Goal: Information Seeking & Learning: Learn about a topic

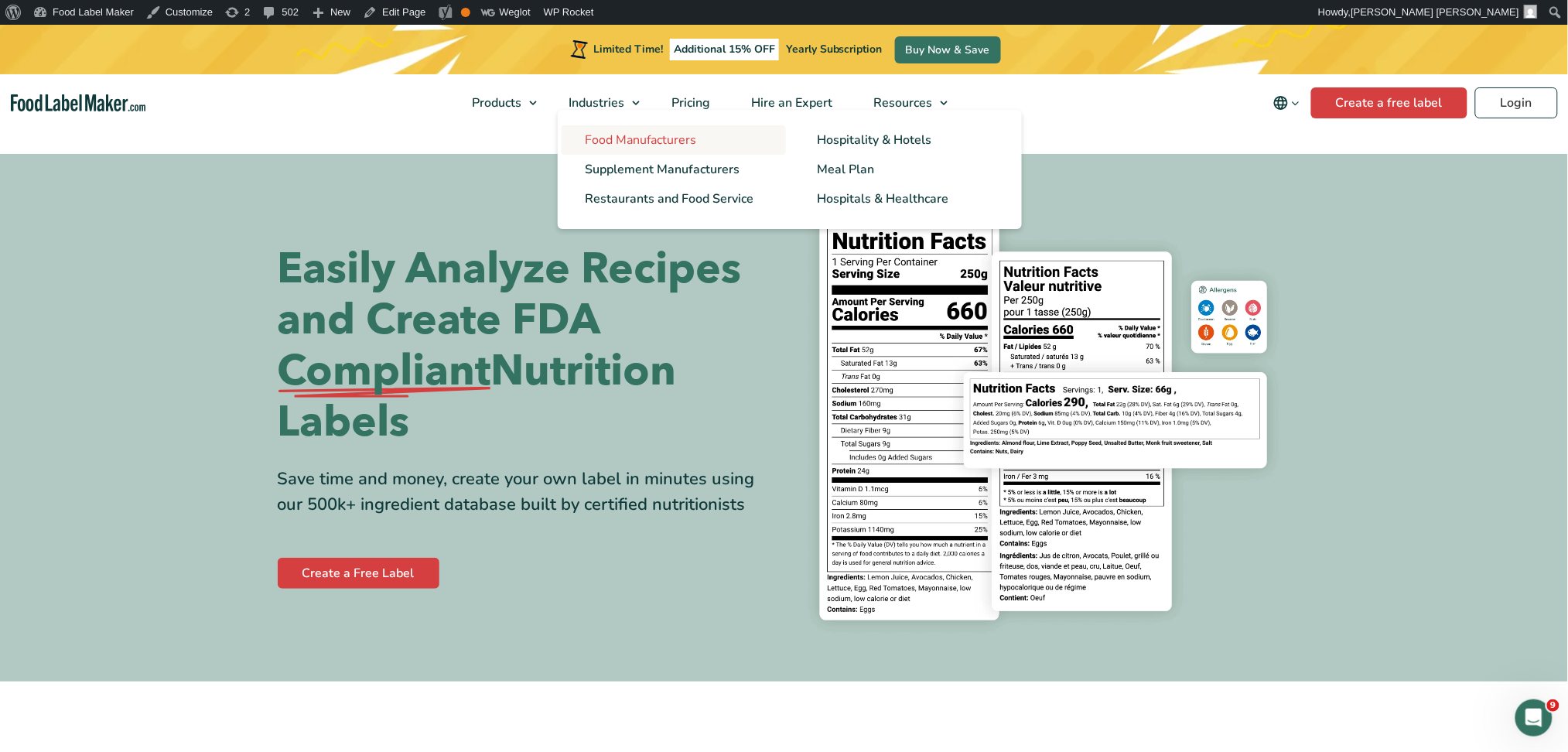
click at [617, 137] on span "Food Manufacturers" at bounding box center [640, 139] width 111 height 17
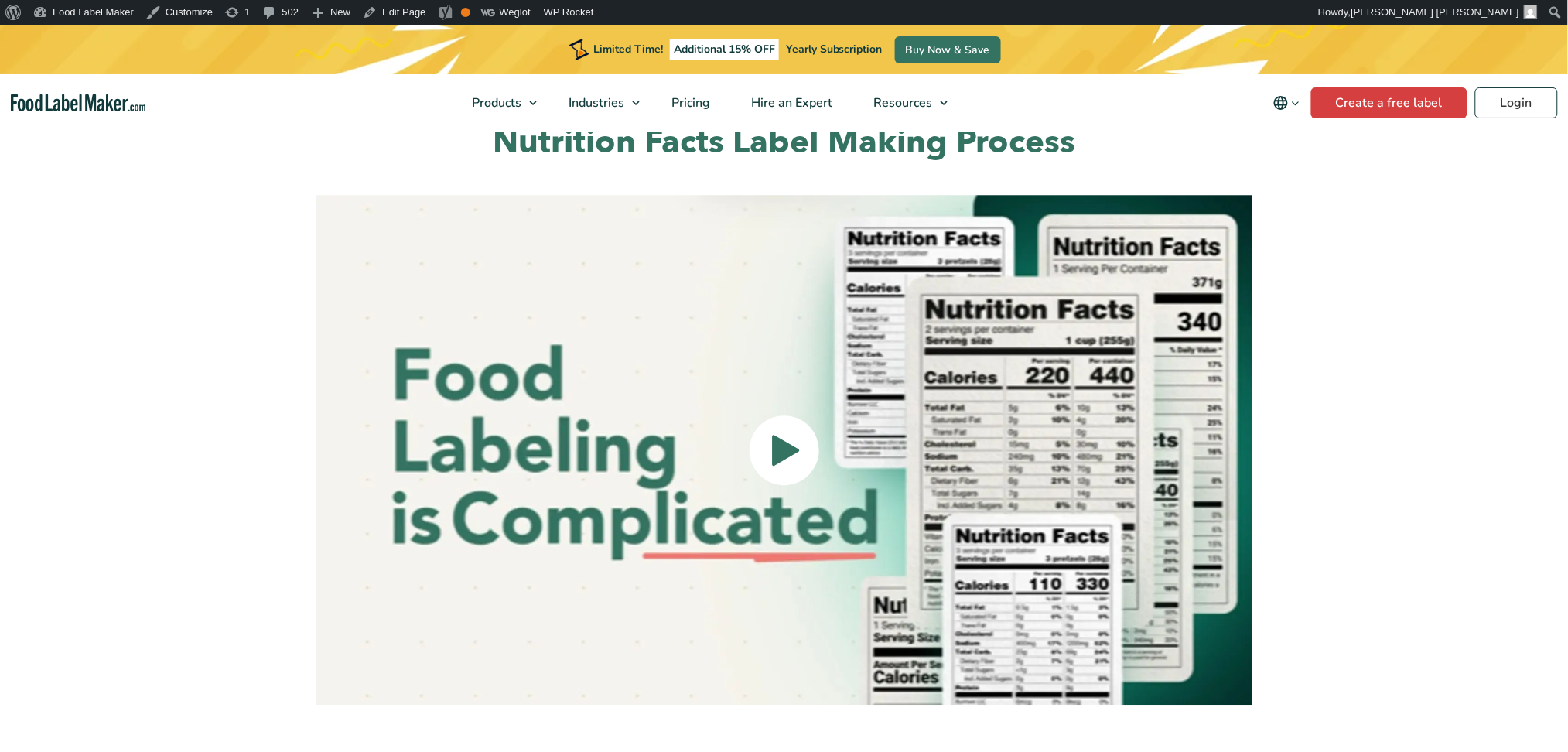
scroll to position [3453, 0]
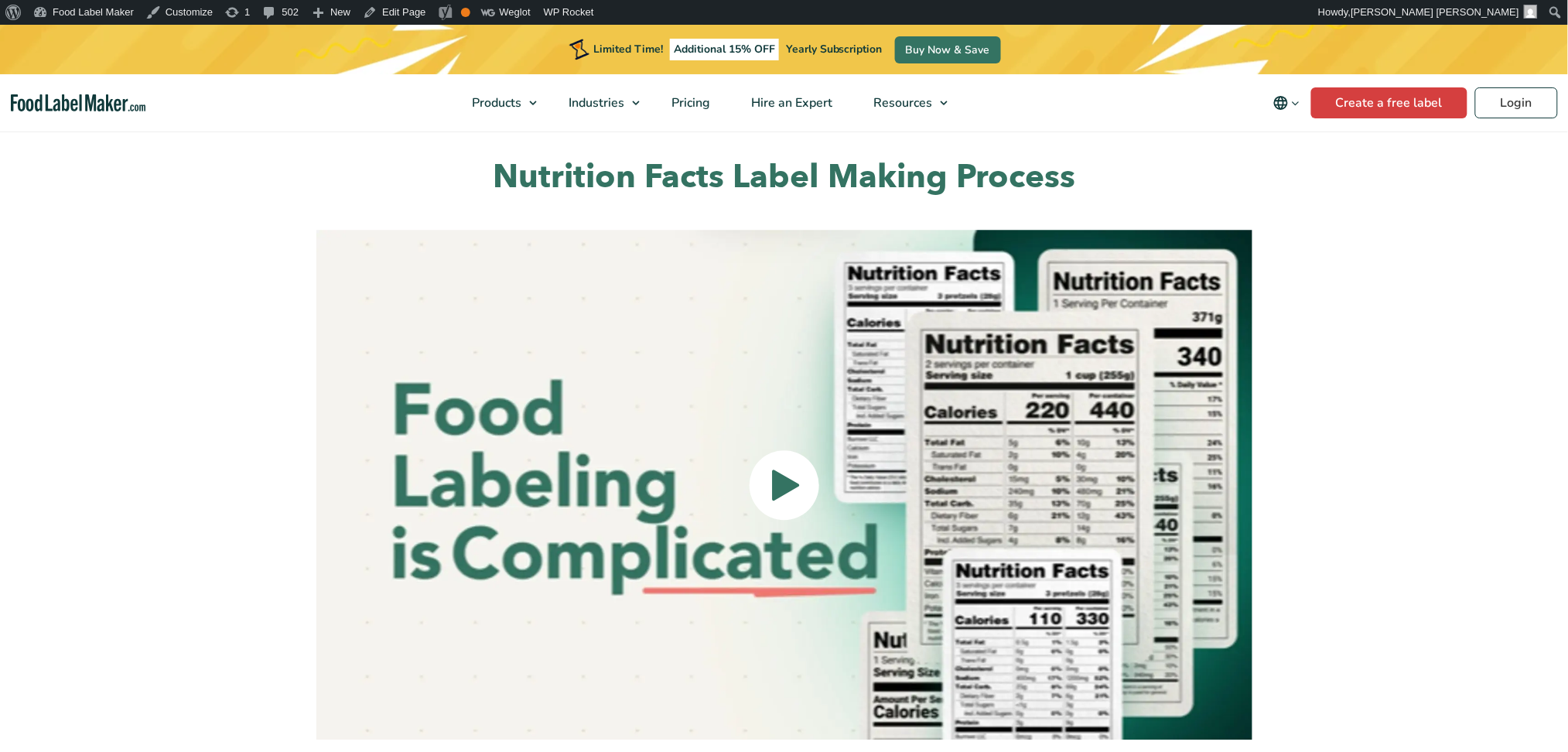
drag, startPoint x: 1577, startPoint y: 109, endPoint x: 1583, endPoint y: 472, distance: 363.0
click at [753, 450] on span at bounding box center [784, 485] width 70 height 70
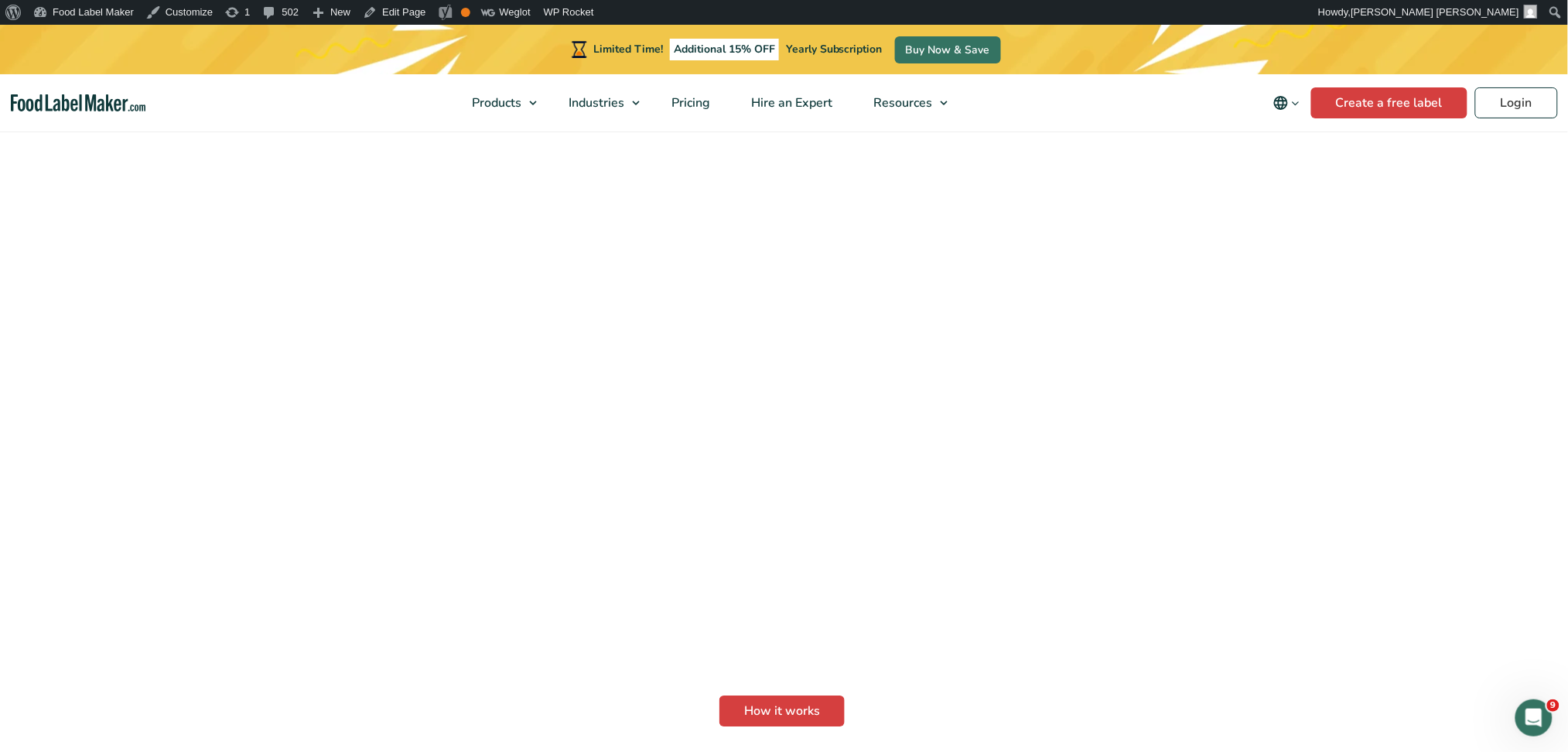
scroll to position [3350, 0]
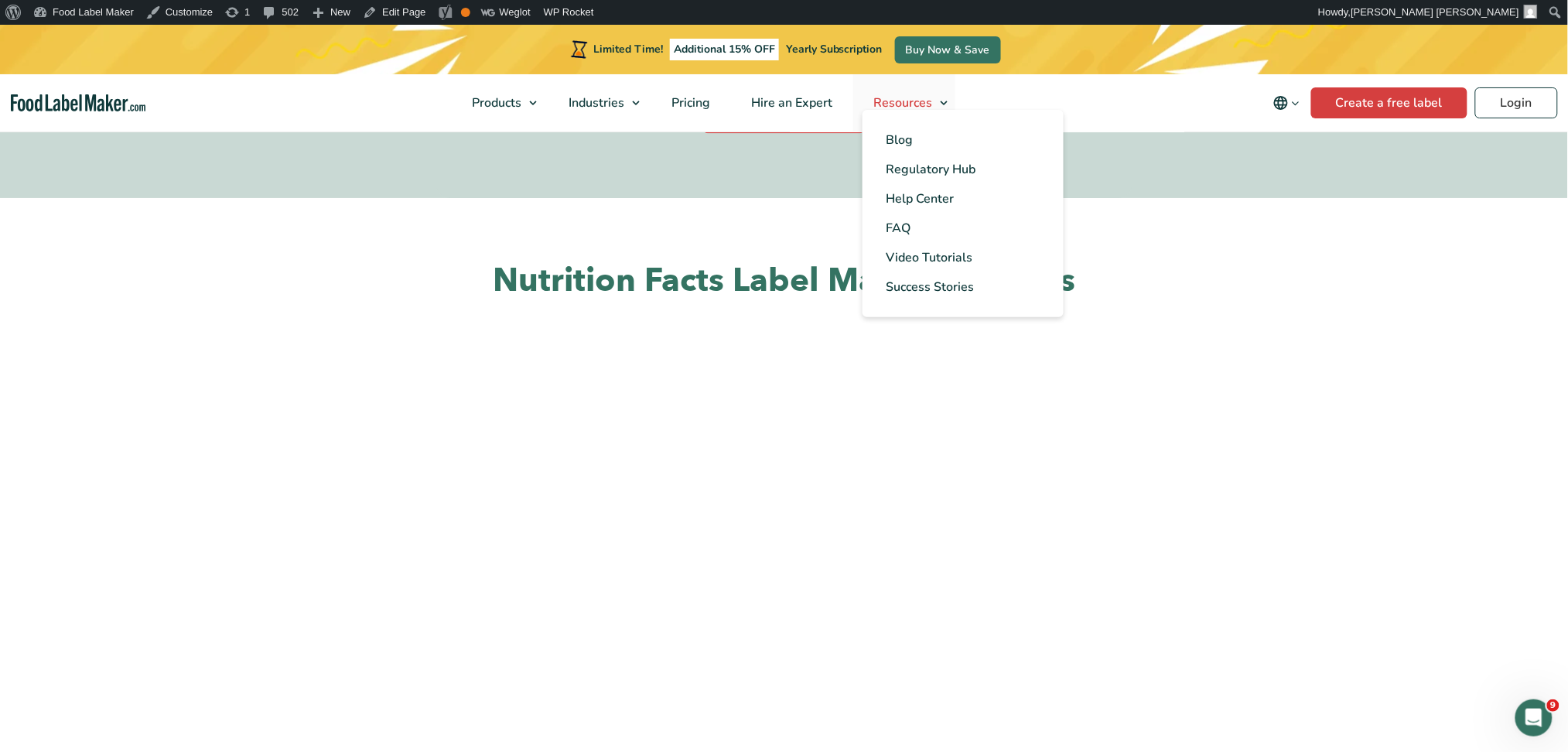
click at [946, 97] on link "Resources" at bounding box center [904, 102] width 102 height 57
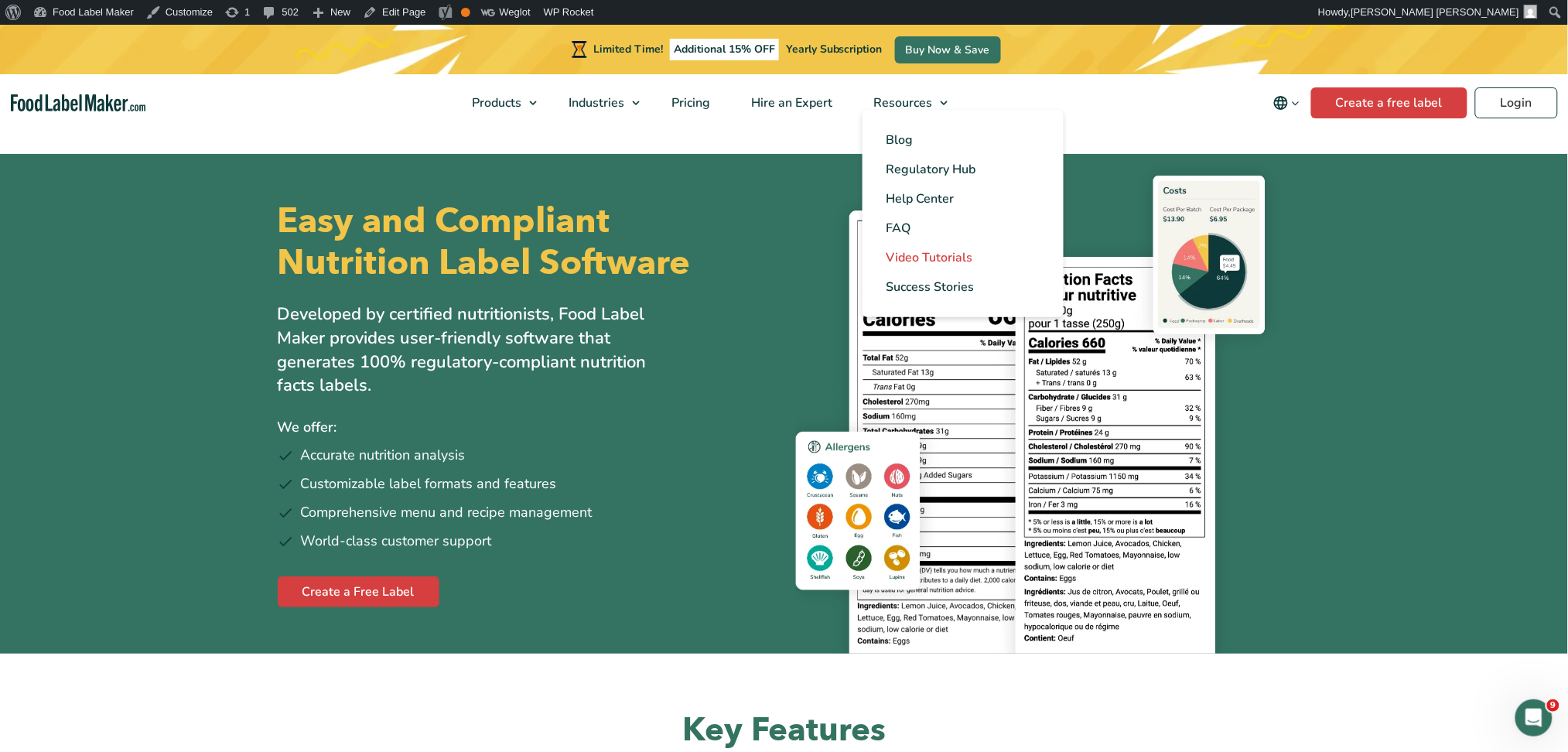
click at [939, 261] on span "Video Tutorials" at bounding box center [929, 257] width 87 height 17
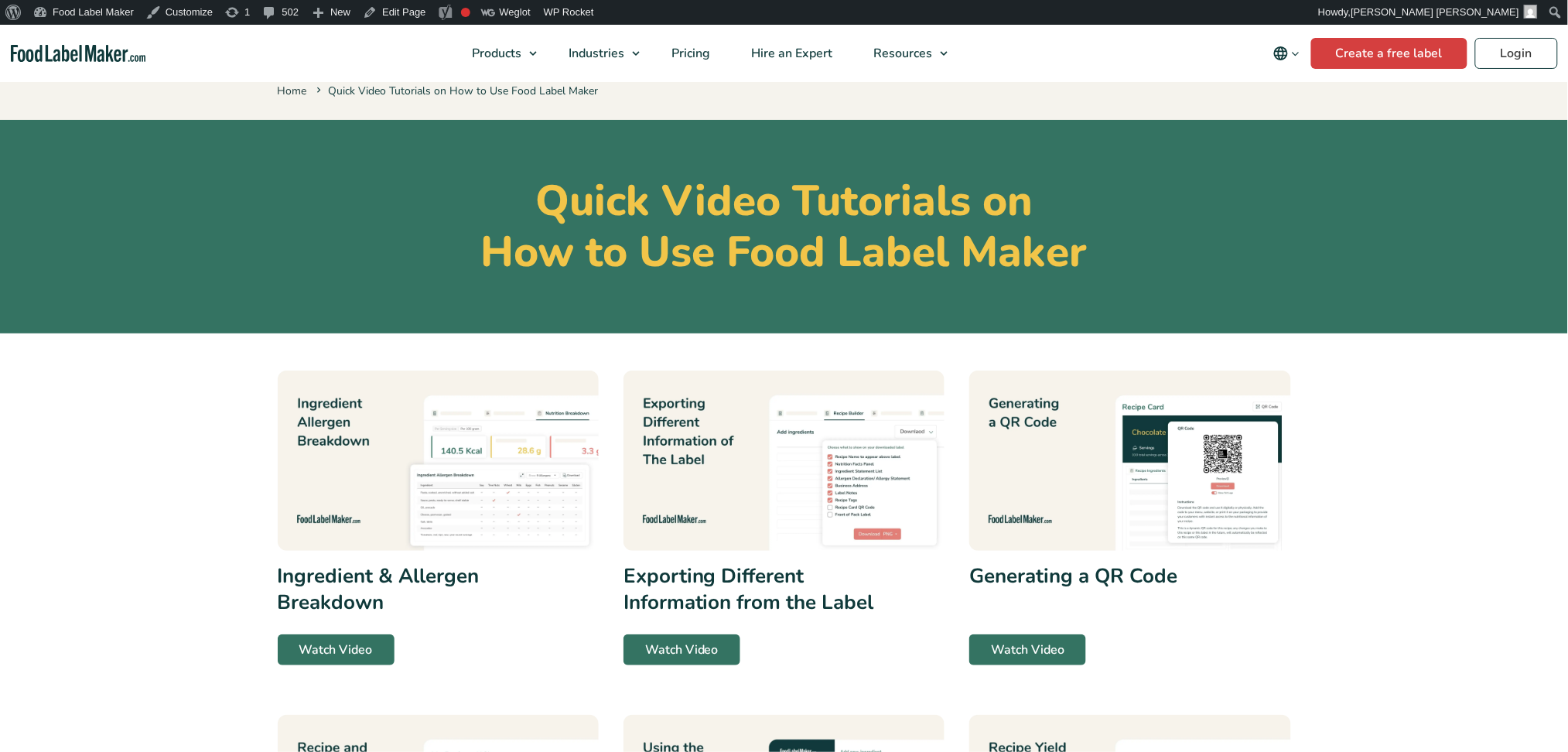
scroll to position [206, 0]
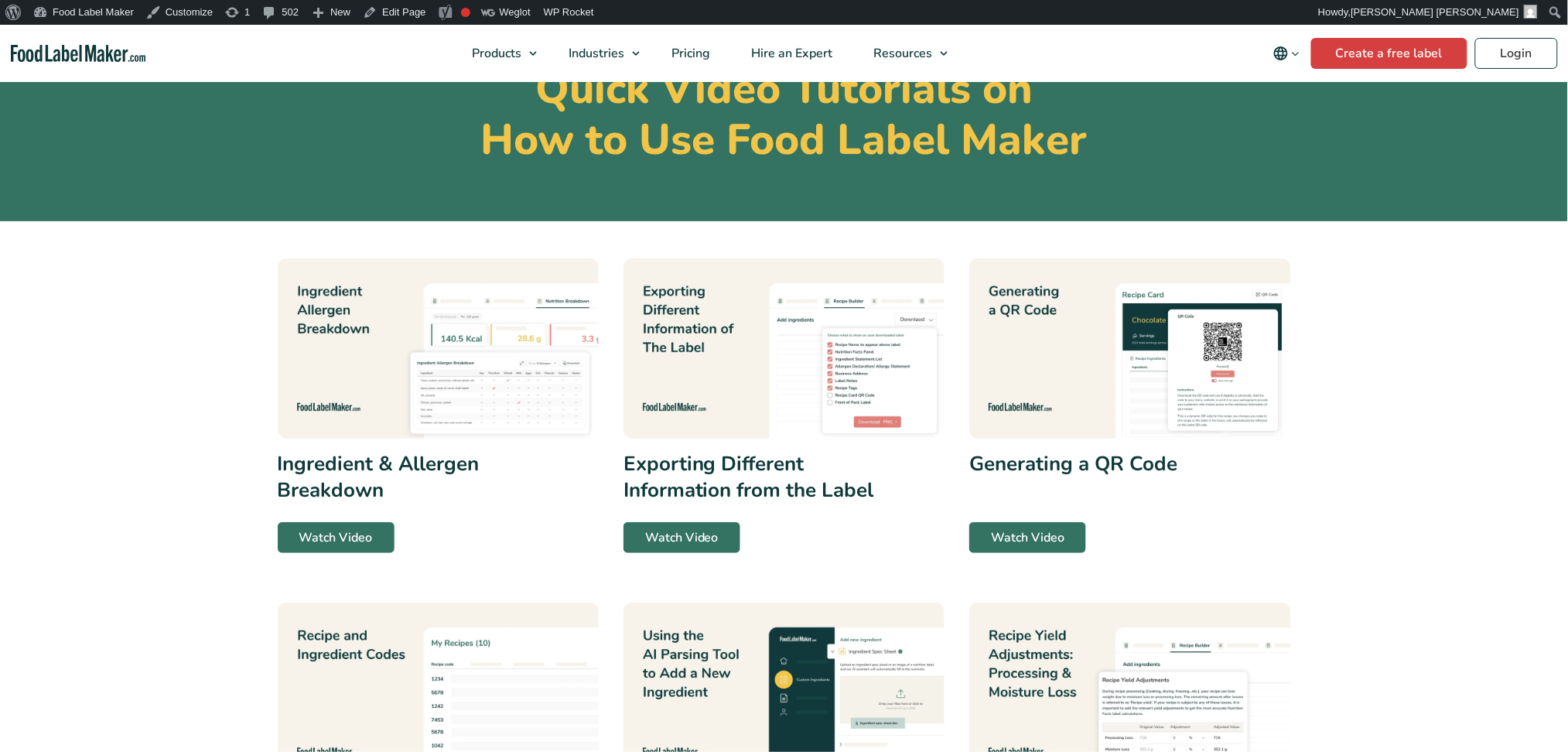
click at [378, 395] on img at bounding box center [439, 349] width 321 height 181
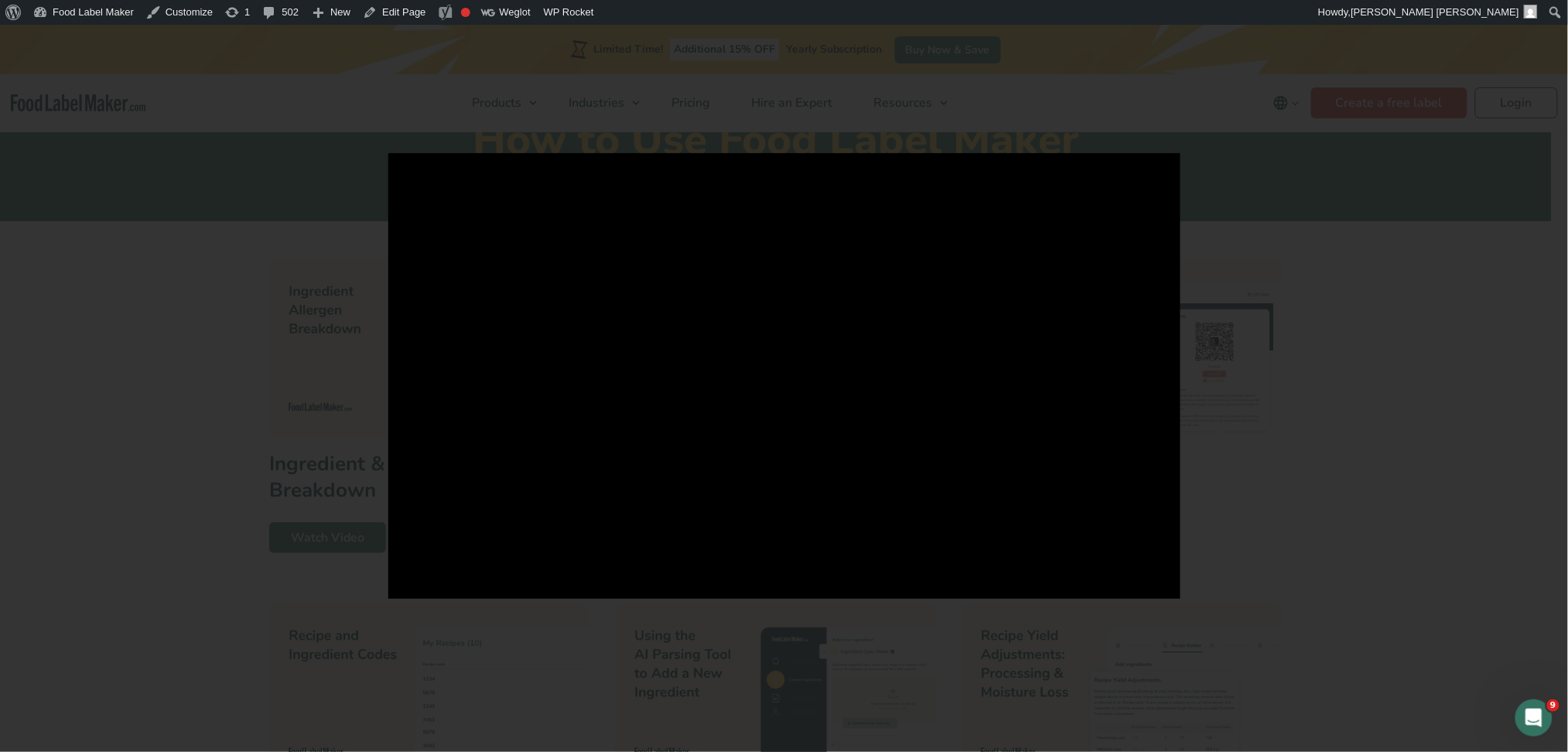
scroll to position [0, 0]
